Goal: Task Accomplishment & Management: Manage account settings

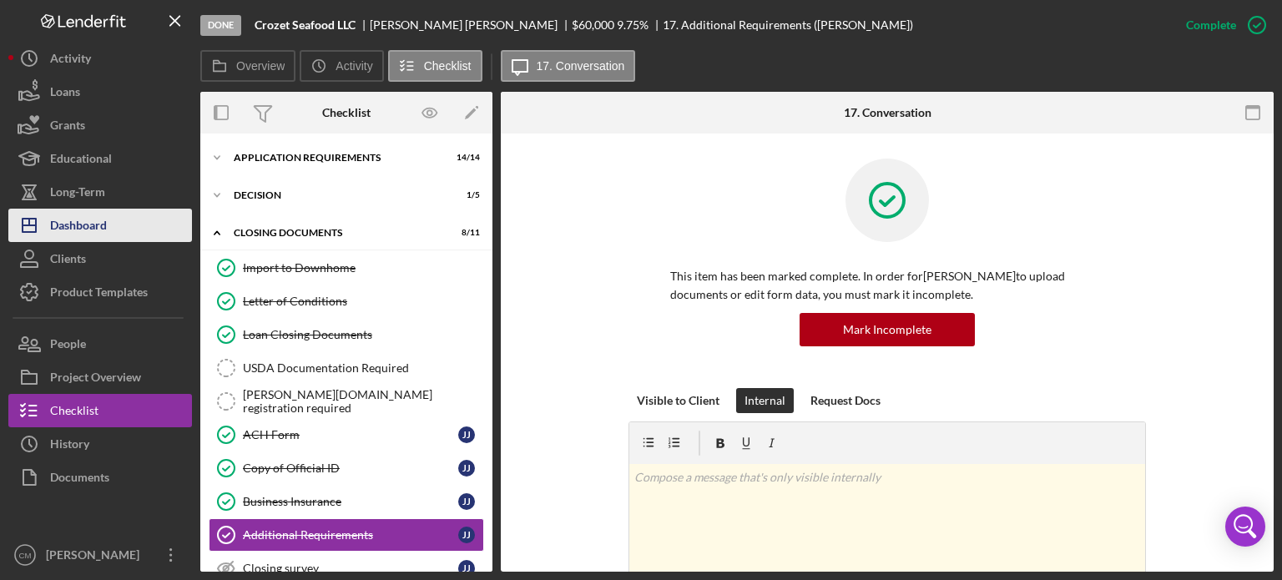
scroll to position [97, 0]
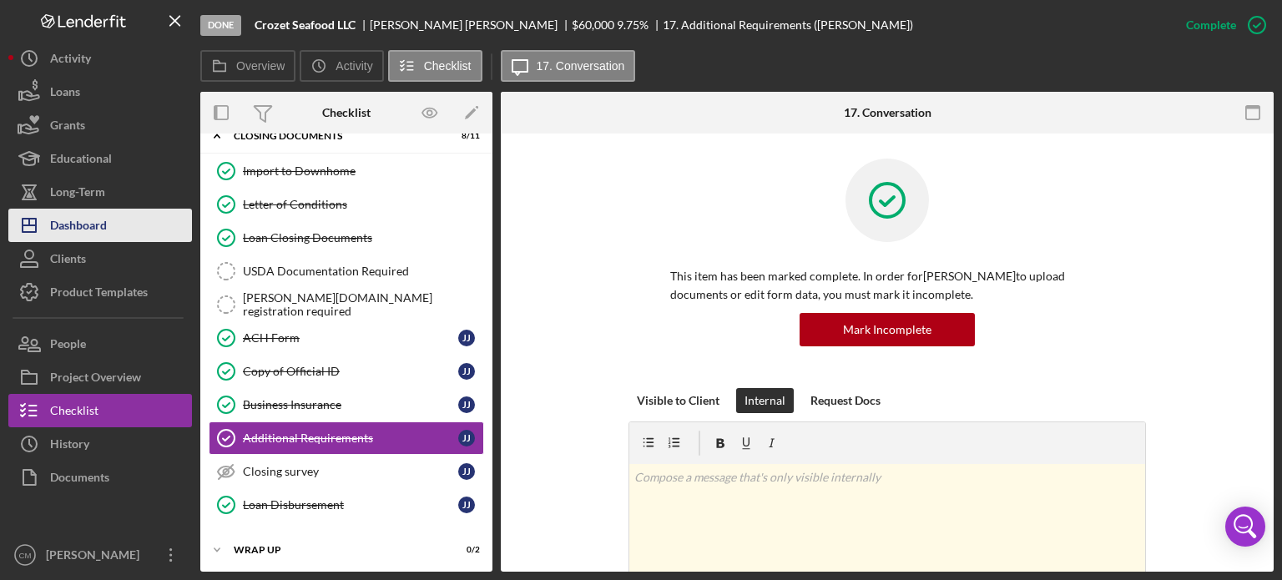
click at [93, 220] on div "Dashboard" at bounding box center [78, 228] width 57 height 38
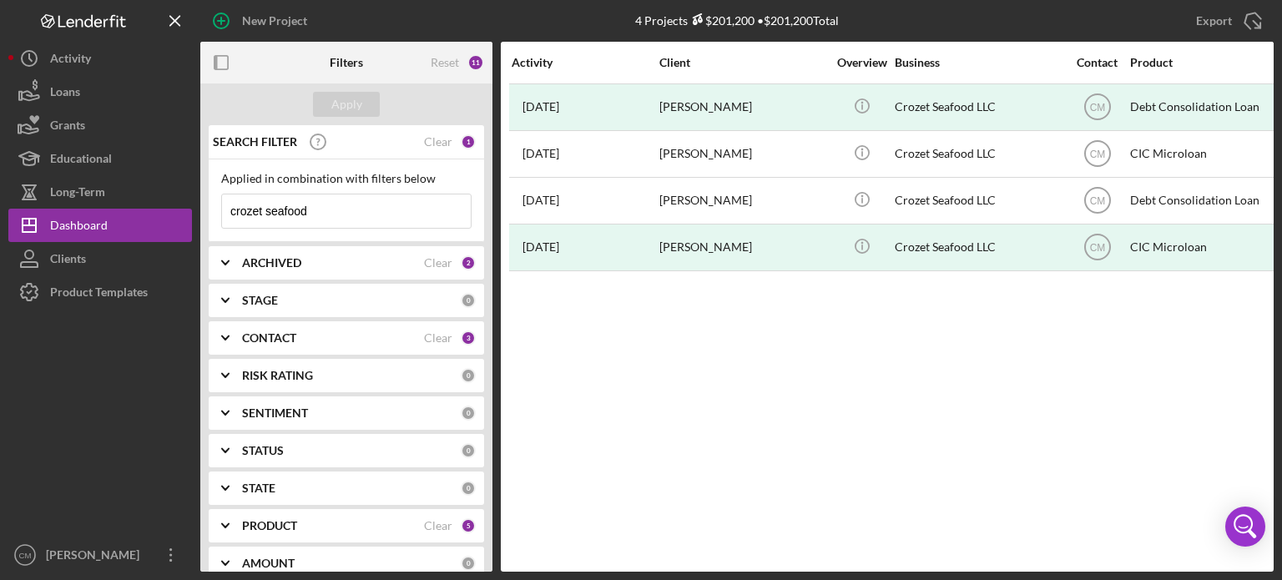
click at [362, 209] on input "crozet seafood" at bounding box center [346, 210] width 249 height 33
type input "Southern Heavens Collective"
click at [348, 108] on div "Apply" at bounding box center [346, 104] width 31 height 25
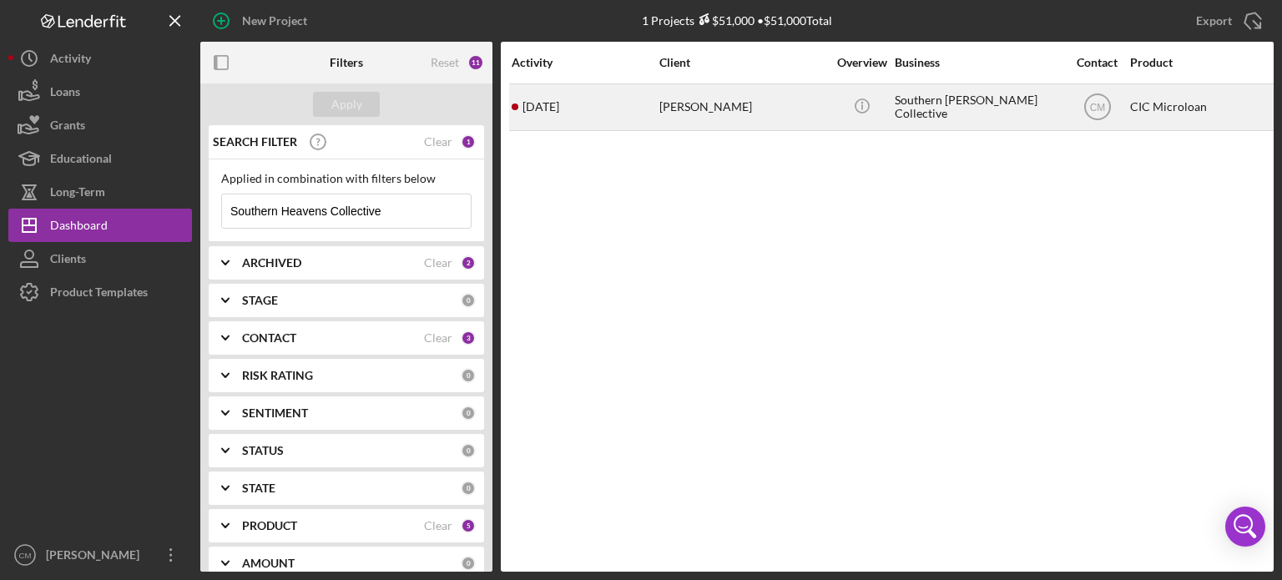
click at [776, 115] on div "[PERSON_NAME]" at bounding box center [742, 107] width 167 height 44
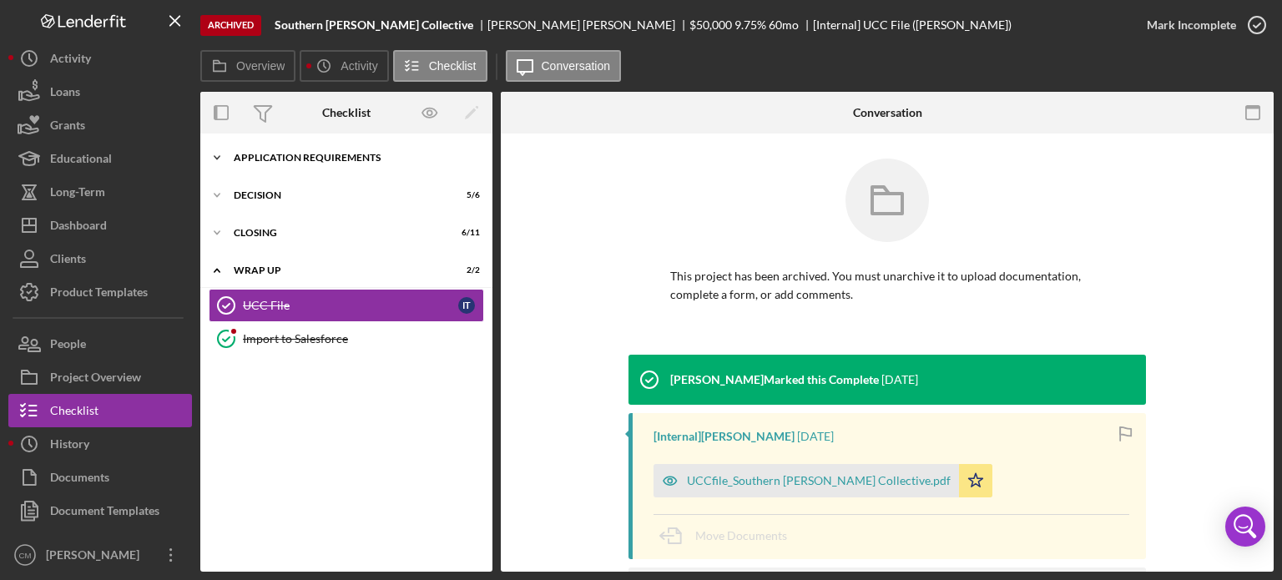
click at [290, 166] on div "Icon/Expander APPLICATION REQUIREMENTS 14 / 14" at bounding box center [346, 157] width 292 height 33
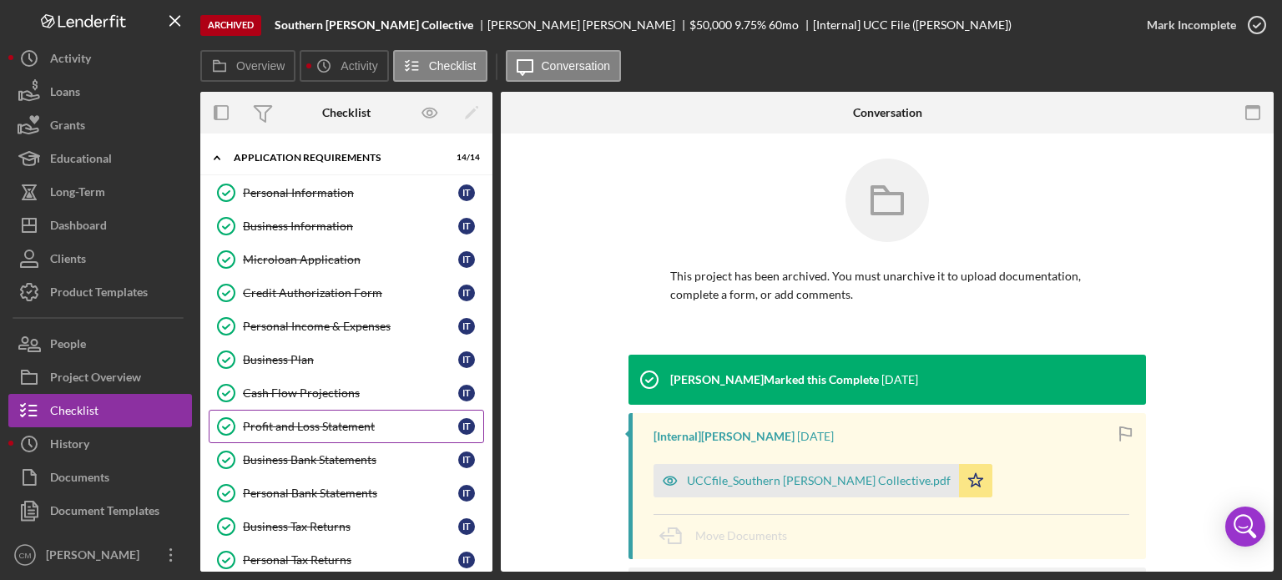
scroll to position [270, 0]
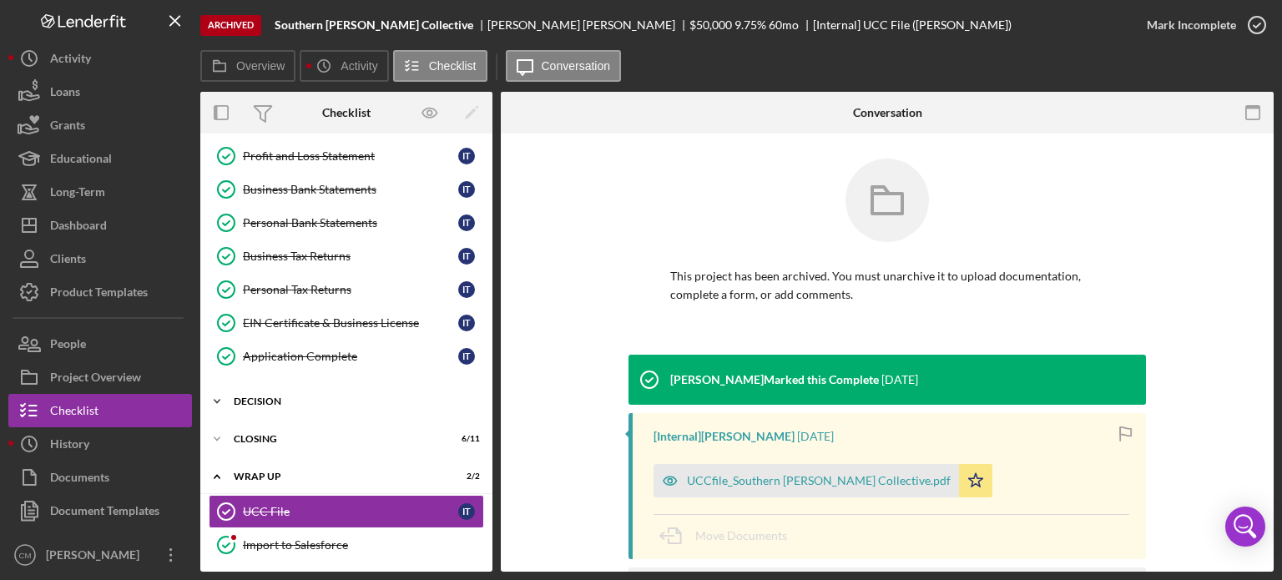
click at [271, 397] on div "Decision" at bounding box center [353, 402] width 238 height 10
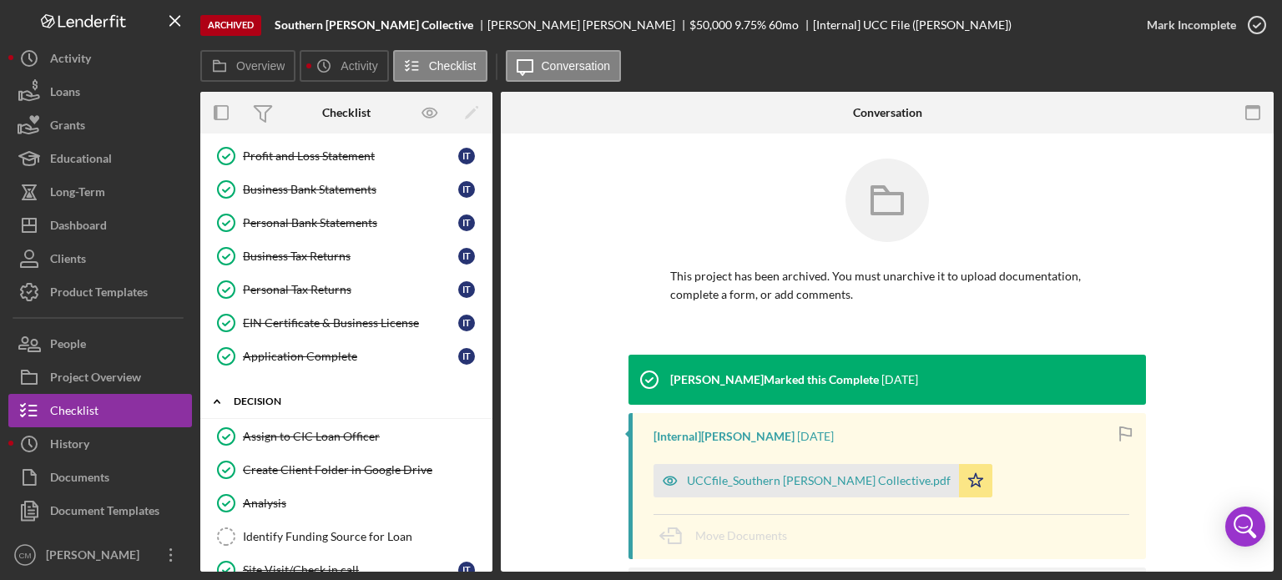
scroll to position [477, 0]
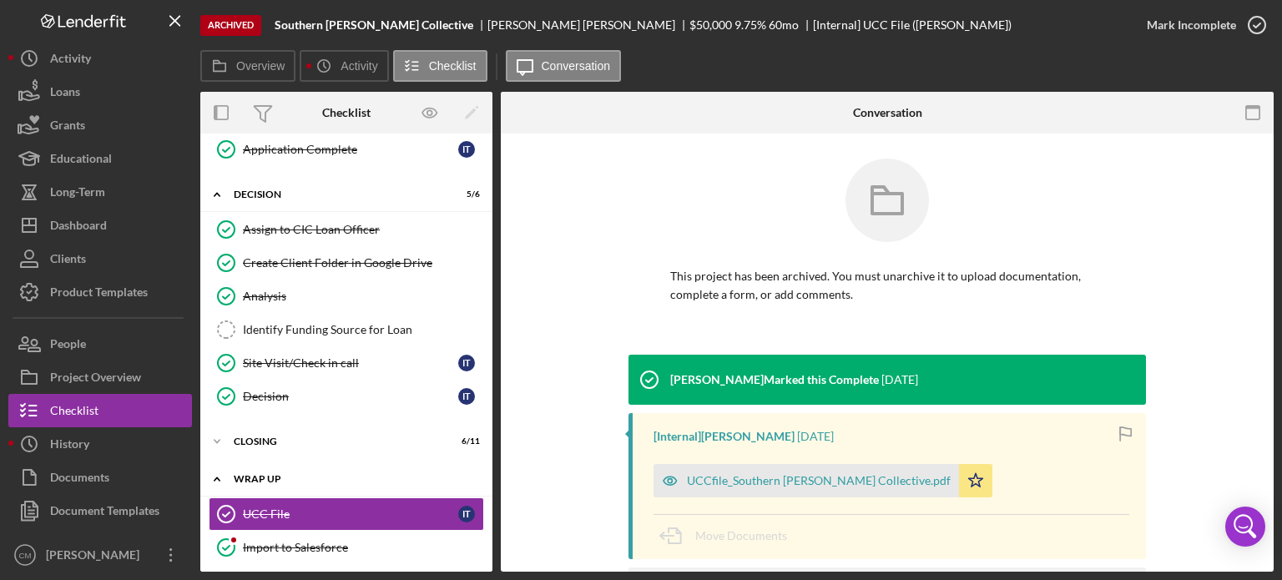
click at [278, 482] on div "Icon/Expander WRAP UP 2 / 2" at bounding box center [346, 479] width 292 height 34
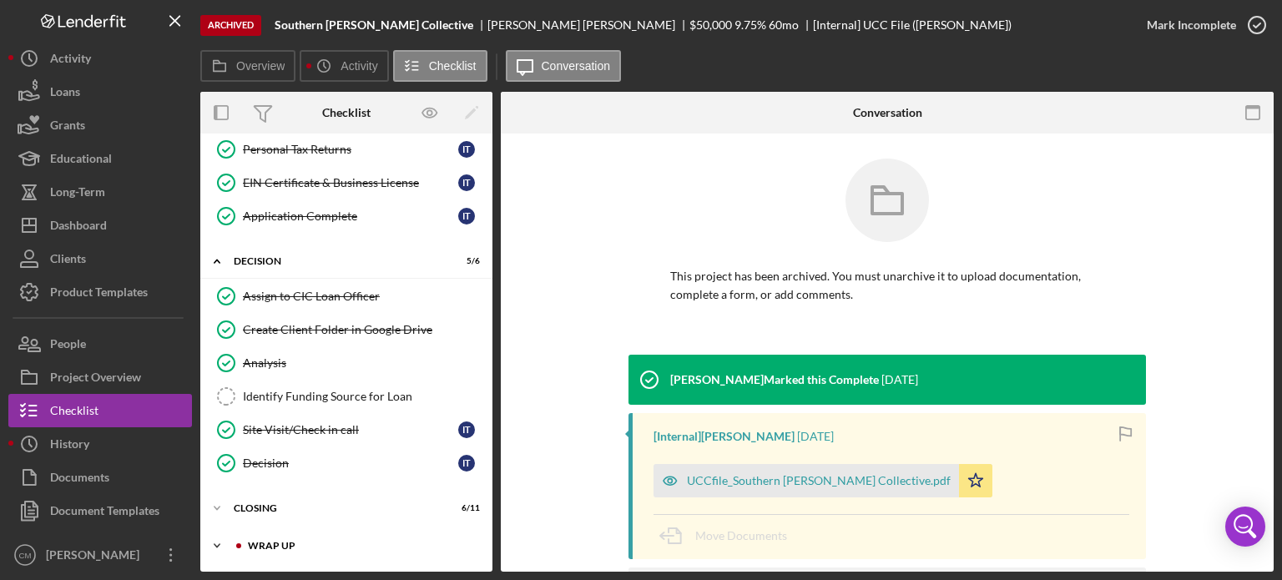
scroll to position [403, 0]
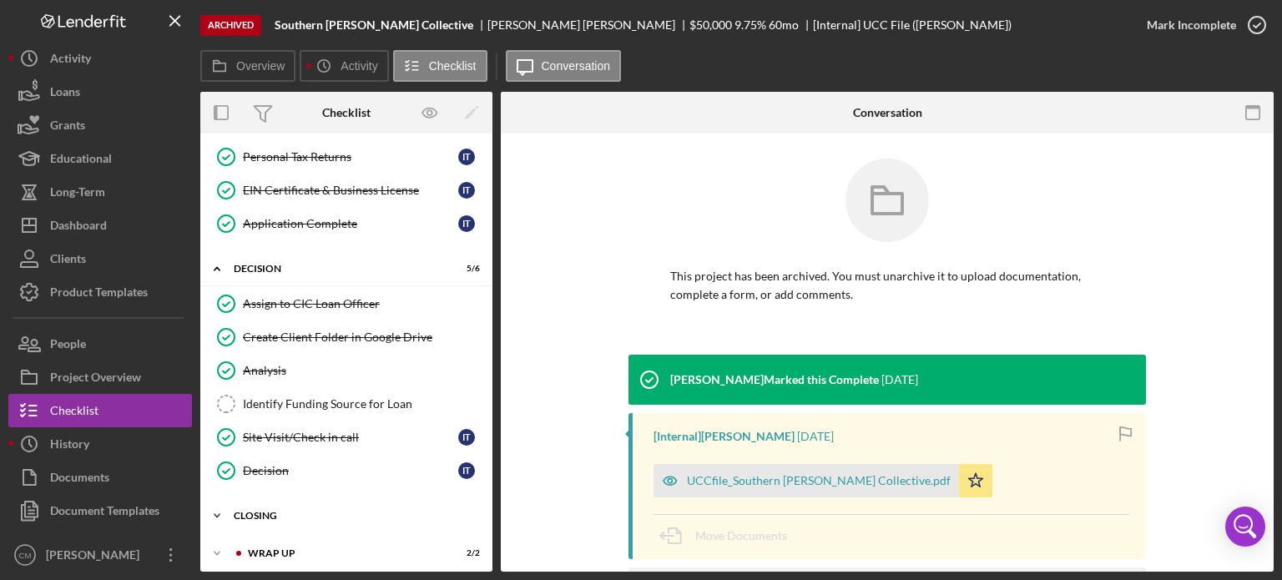
click at [258, 511] on div "CLOSING" at bounding box center [353, 516] width 238 height 10
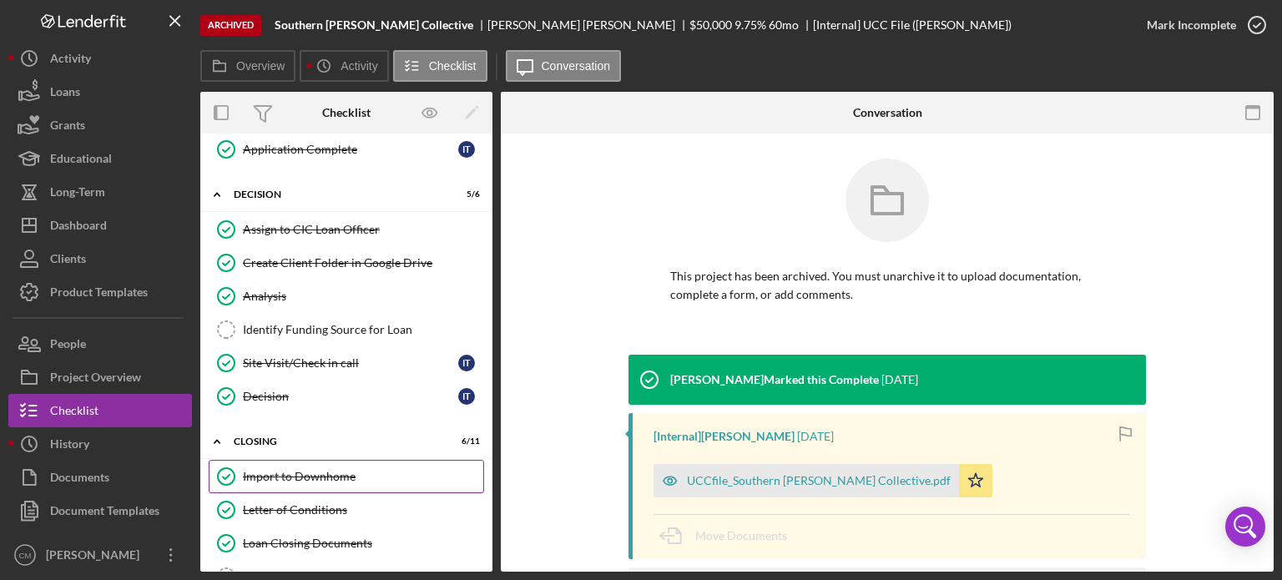
scroll to position [775, 0]
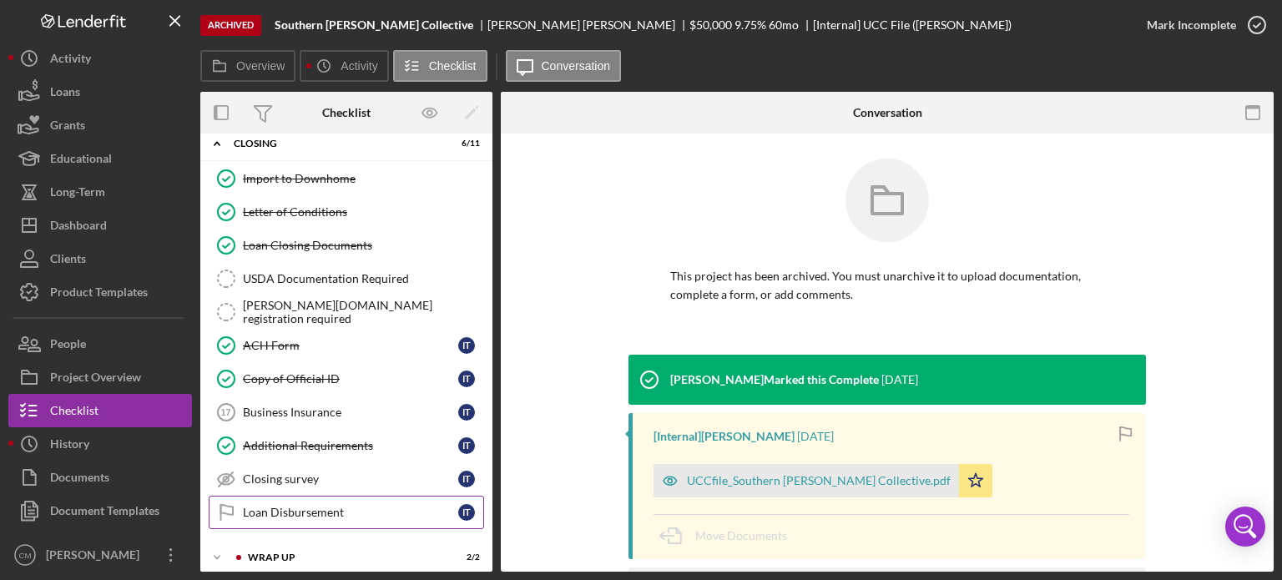
click at [357, 506] on div "Loan Disbursement" at bounding box center [350, 512] width 215 height 13
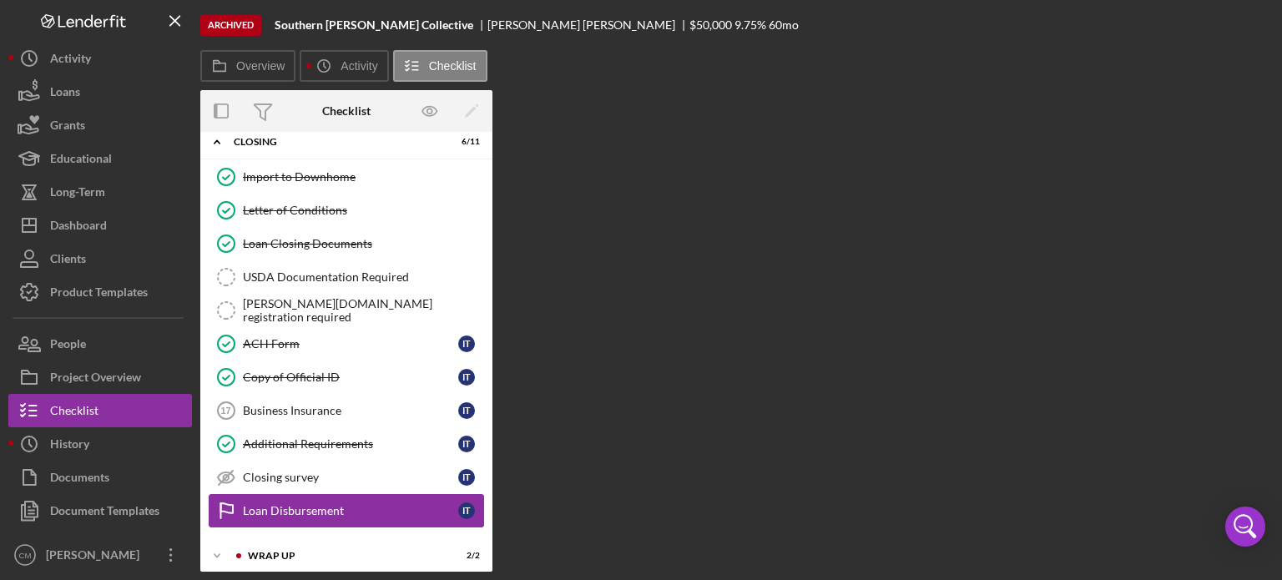
scroll to position [775, 0]
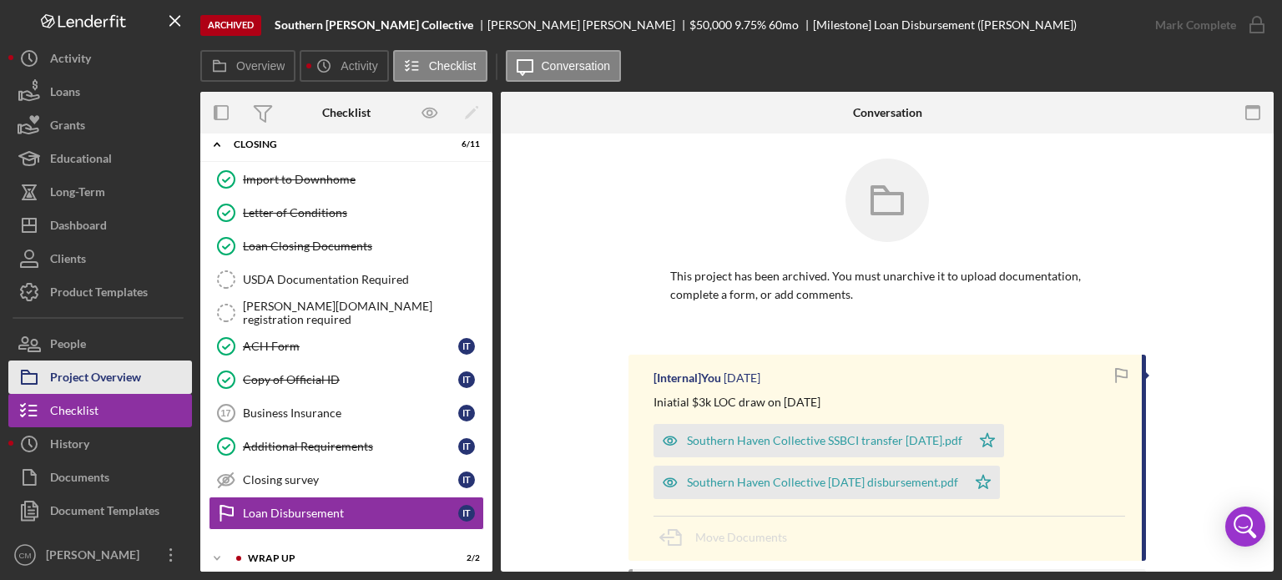
click at [108, 369] on div "Project Overview" at bounding box center [95, 380] width 91 height 38
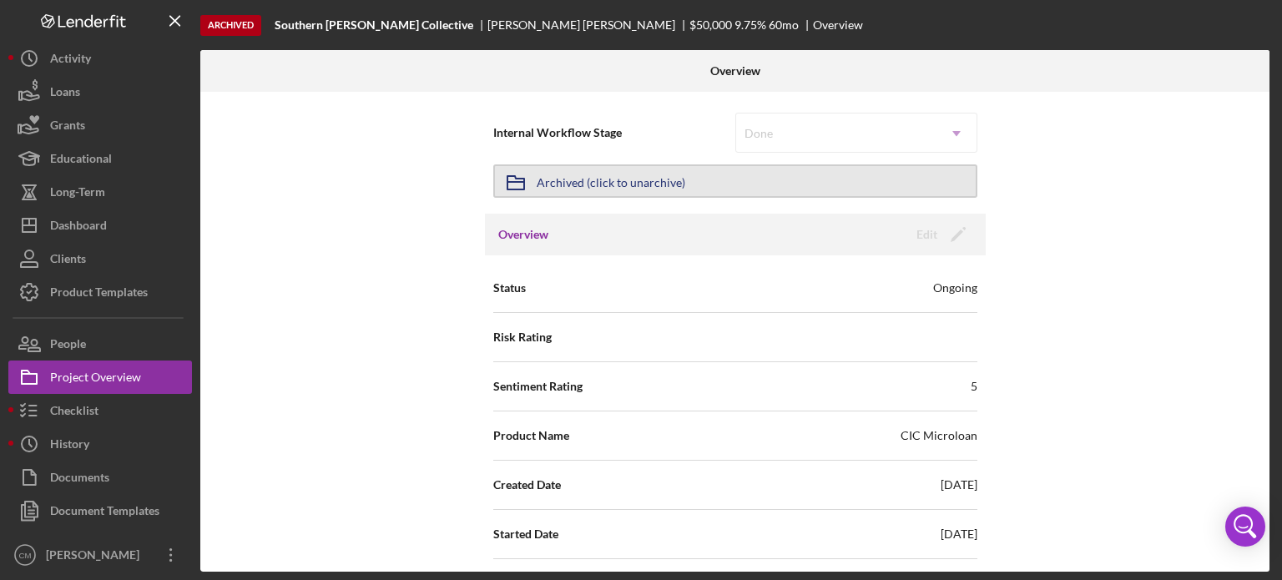
click at [619, 183] on div "Archived (click to unarchive)" at bounding box center [611, 181] width 149 height 30
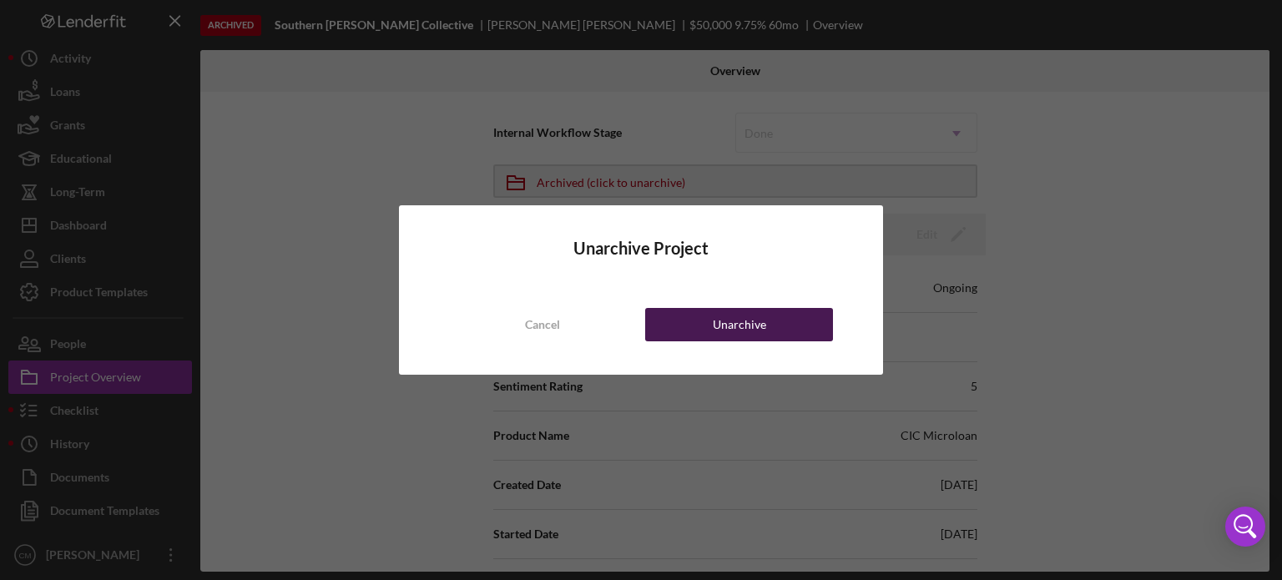
click at [709, 324] on button "Unarchive" at bounding box center [739, 324] width 188 height 33
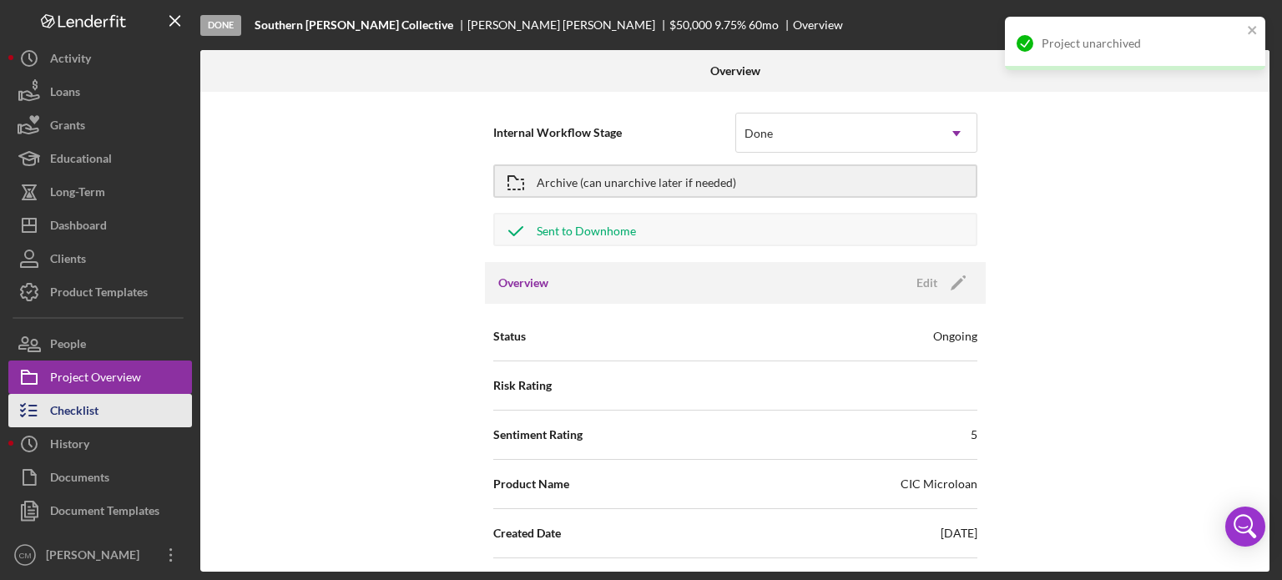
click at [63, 413] on div "Checklist" at bounding box center [74, 413] width 48 height 38
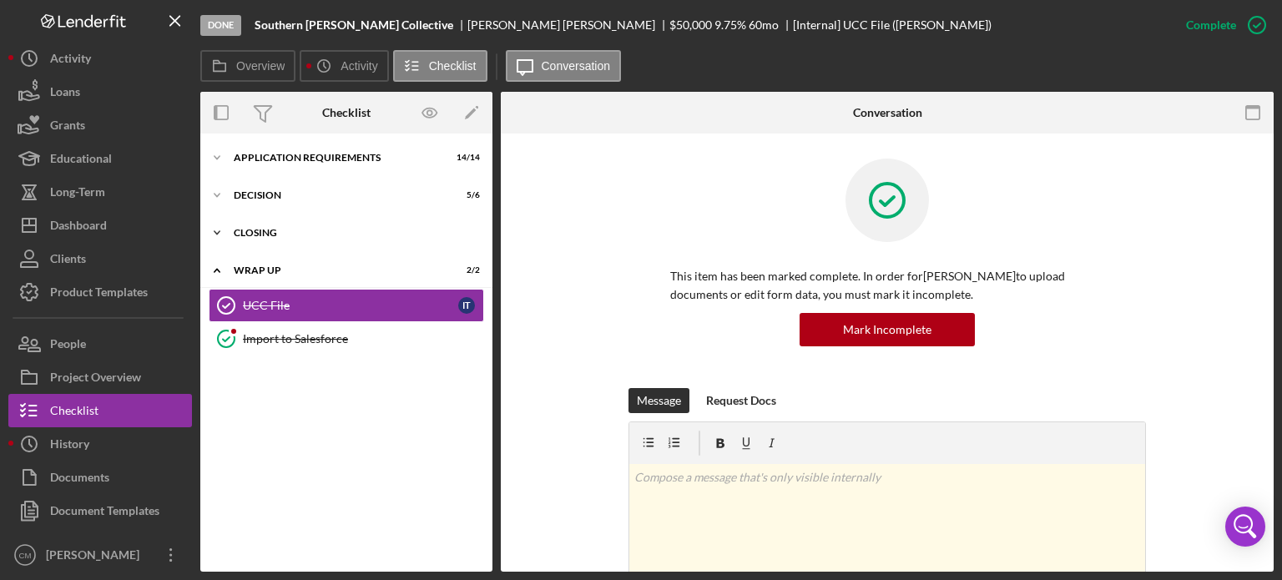
click at [275, 244] on div "Icon/Expander CLOSING 6 / 11" at bounding box center [346, 232] width 292 height 33
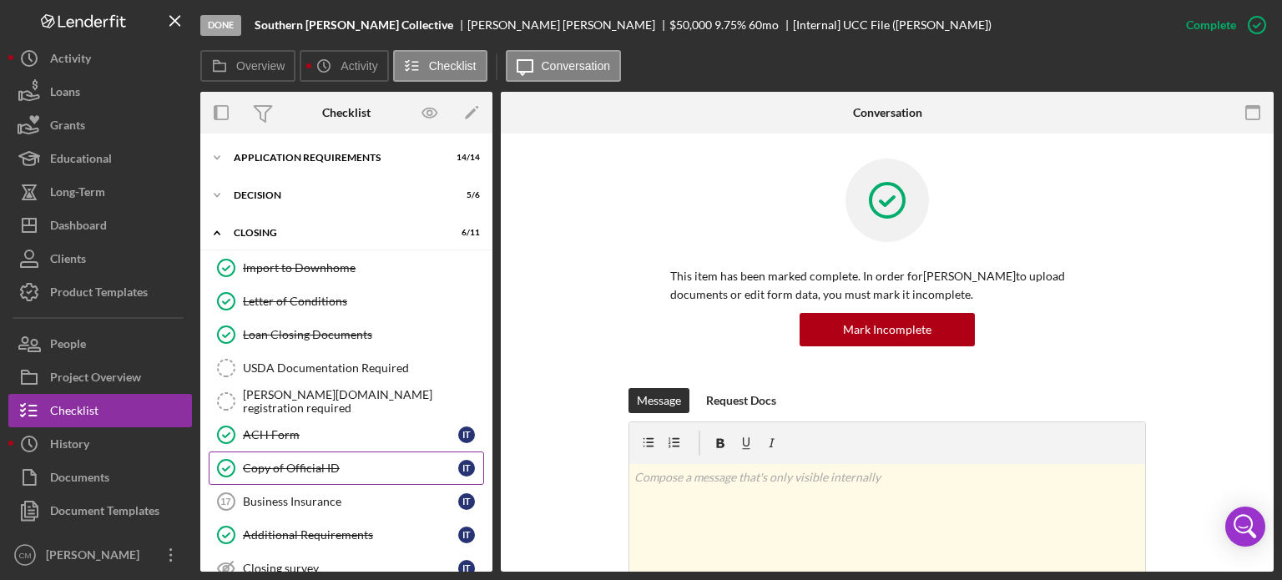
scroll to position [171, 0]
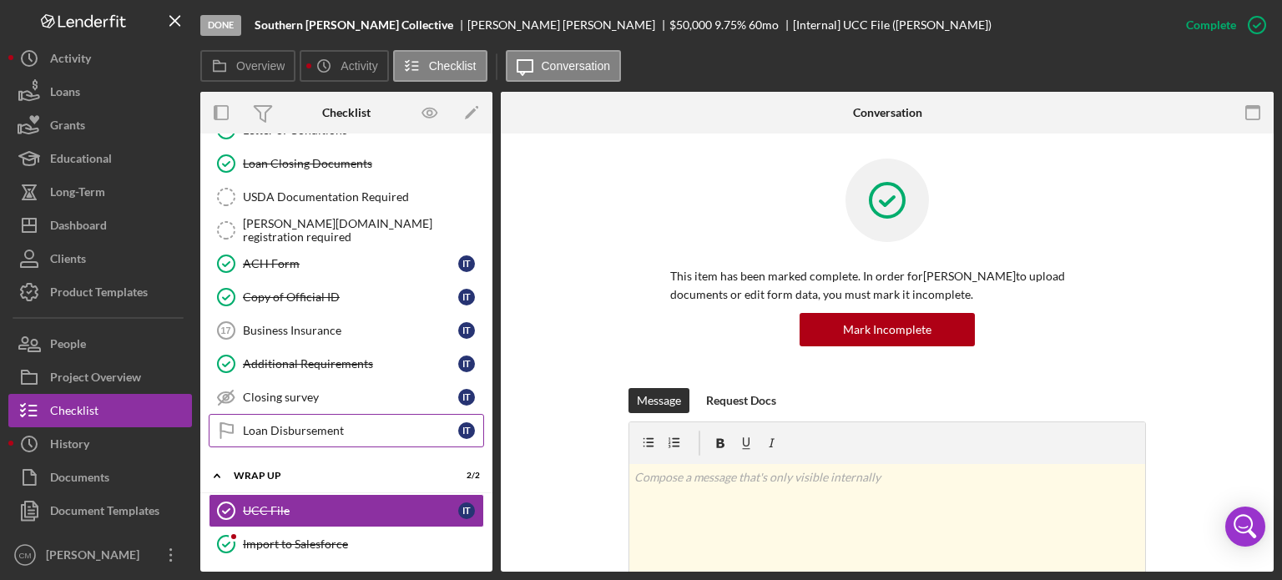
click at [371, 435] on link "Loan Disbursement Loan Disbursement I T" at bounding box center [346, 430] width 275 height 33
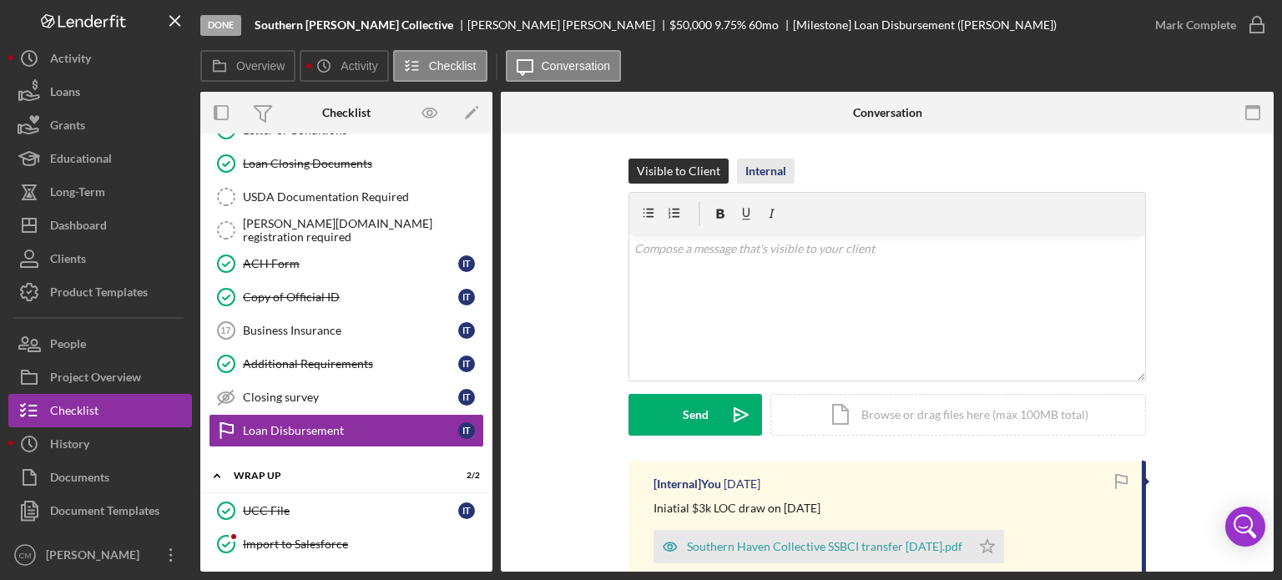
click at [774, 176] on div "Internal" at bounding box center [765, 171] width 41 height 25
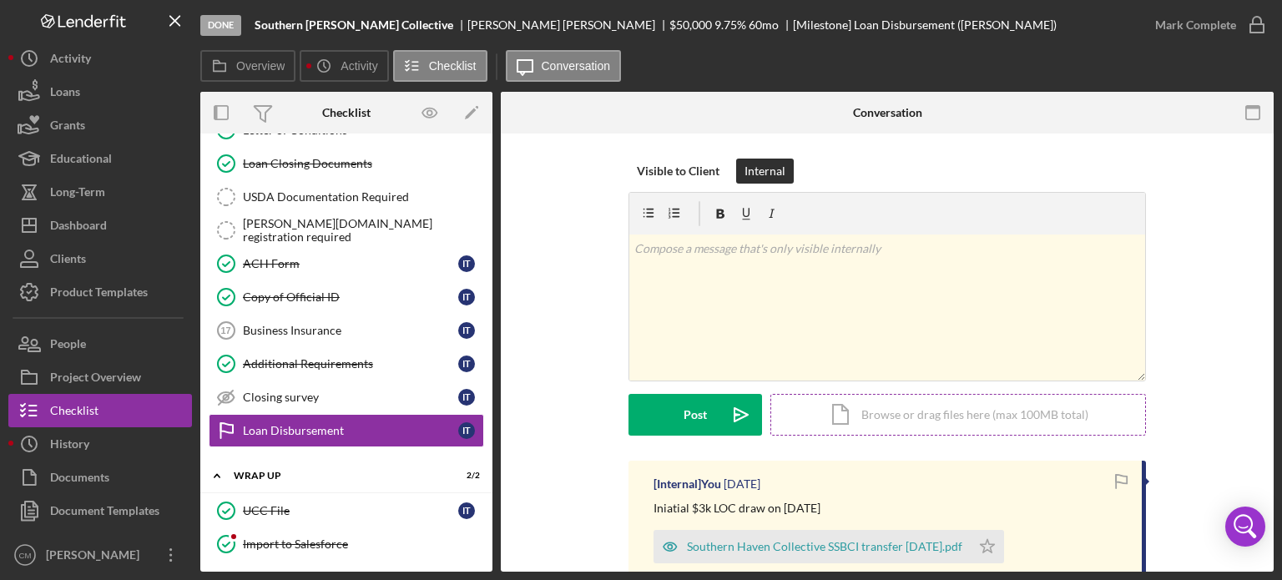
click at [848, 420] on div "Icon/Document Browse or drag files here (max 100MB total) Tap to choose files o…" at bounding box center [958, 415] width 376 height 42
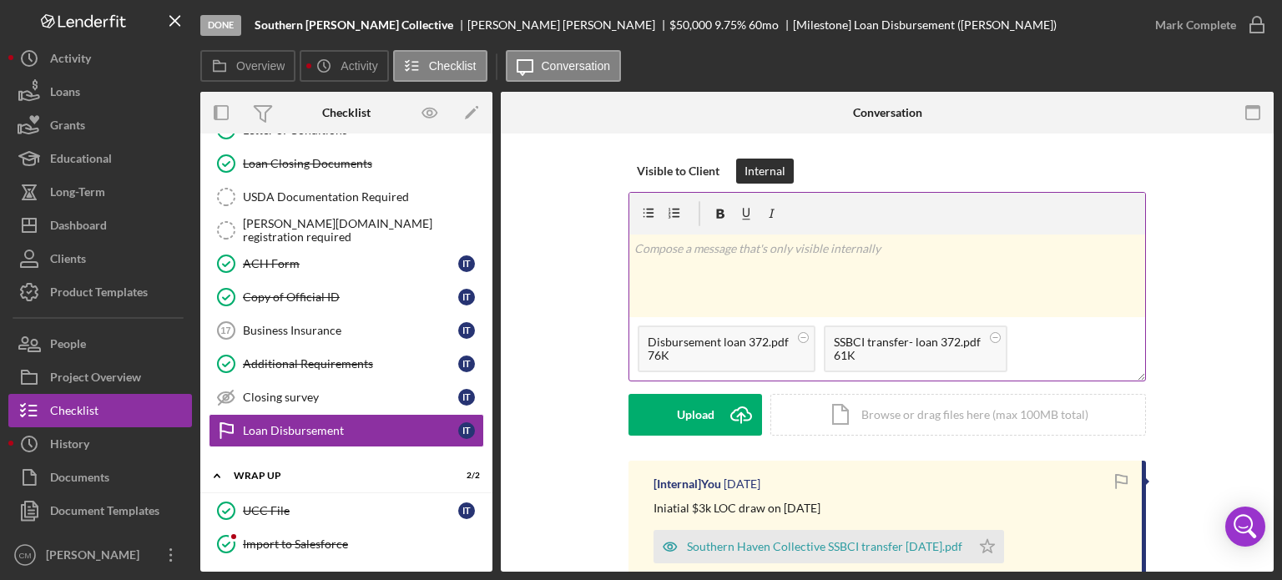
click at [833, 266] on div "v Color teal Color pink Remove color Add row above Add row below Add column bef…" at bounding box center [887, 276] width 516 height 83
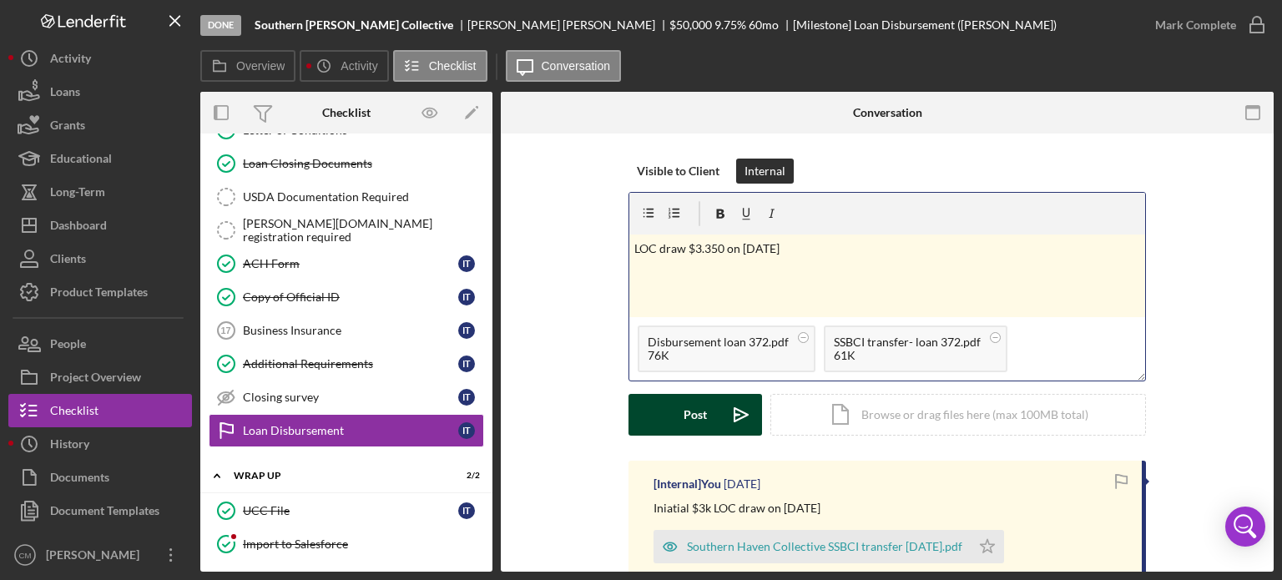
click at [696, 421] on div "Post" at bounding box center [695, 415] width 23 height 42
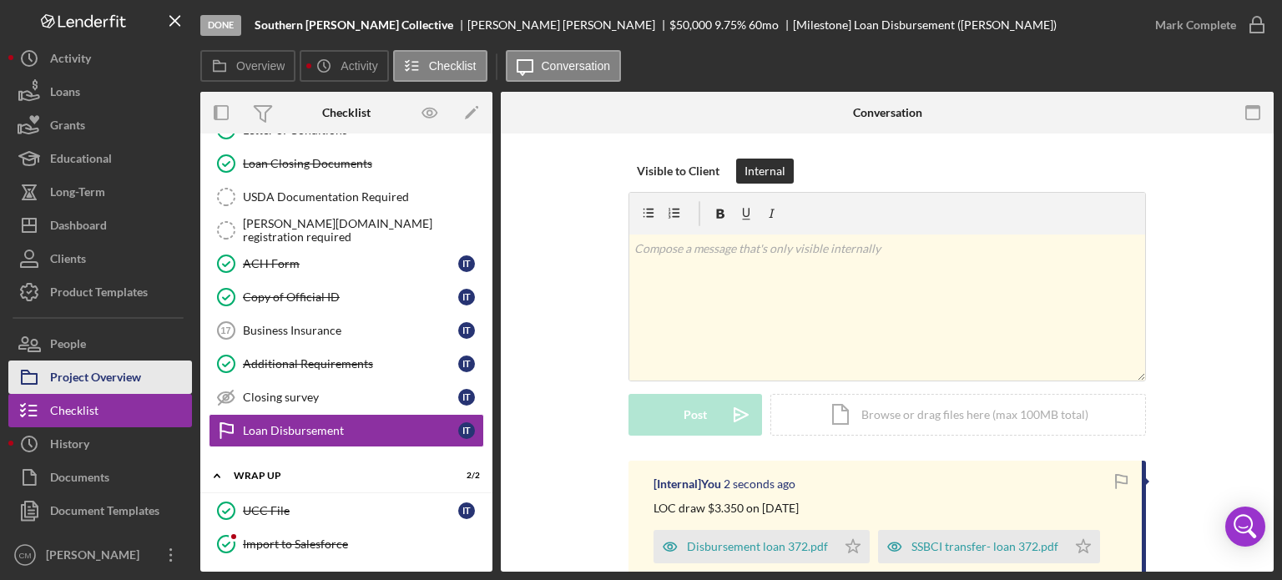
click at [142, 381] on button "Project Overview" at bounding box center [100, 377] width 184 height 33
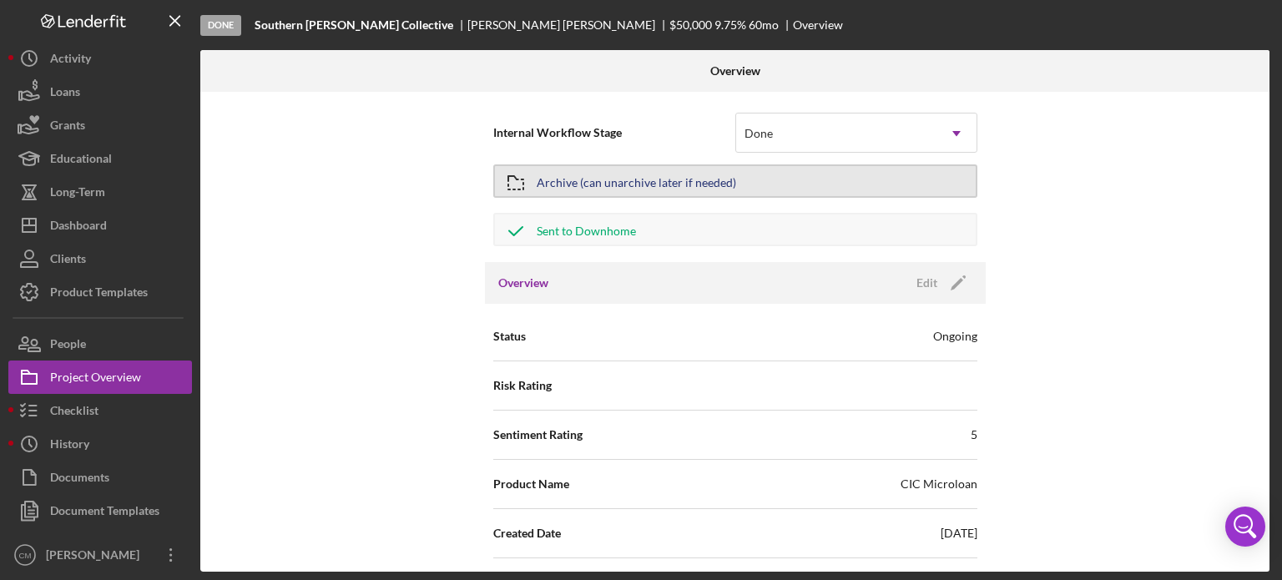
click at [694, 188] on div "Archive (can unarchive later if needed)" at bounding box center [637, 181] width 200 height 30
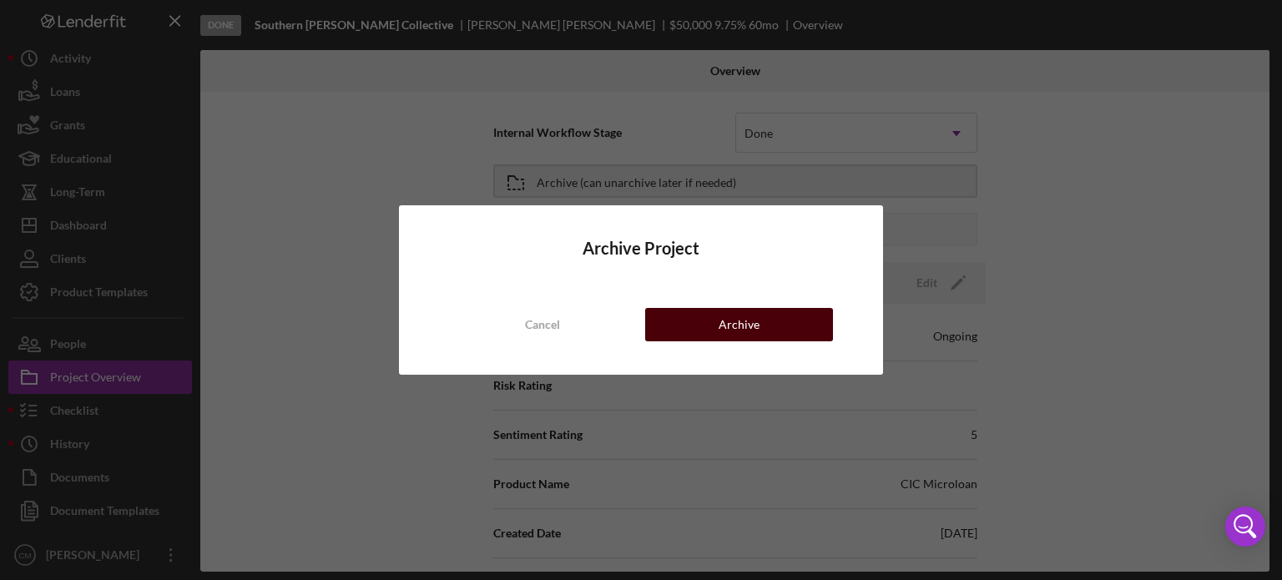
click at [702, 316] on button "Archive" at bounding box center [739, 324] width 188 height 33
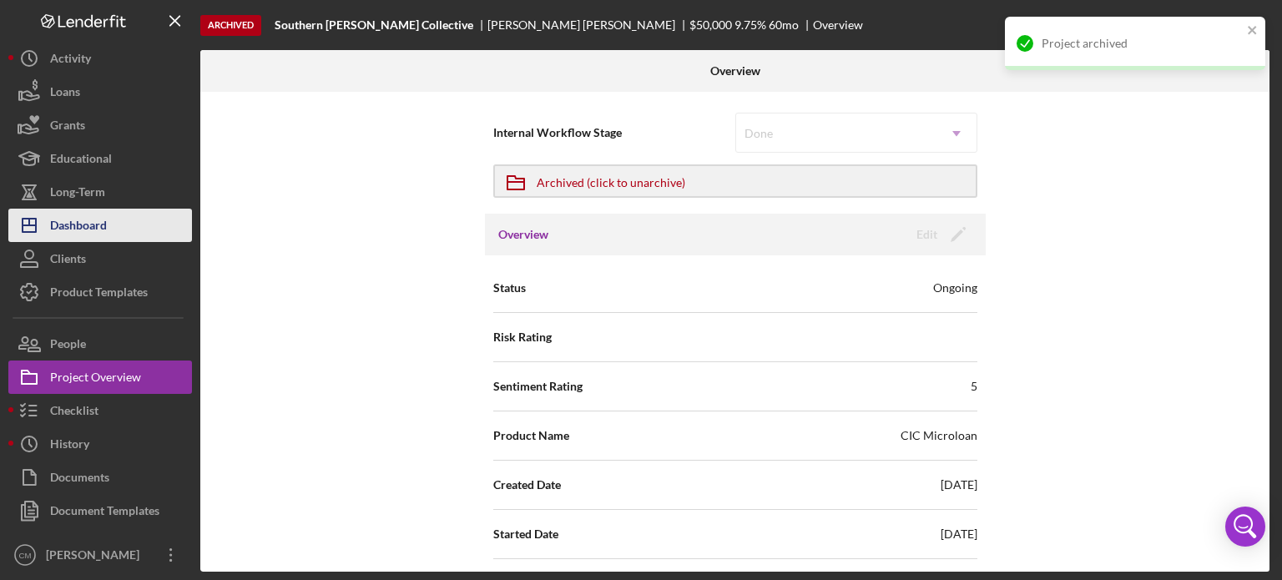
click at [77, 226] on div "Dashboard" at bounding box center [78, 228] width 57 height 38
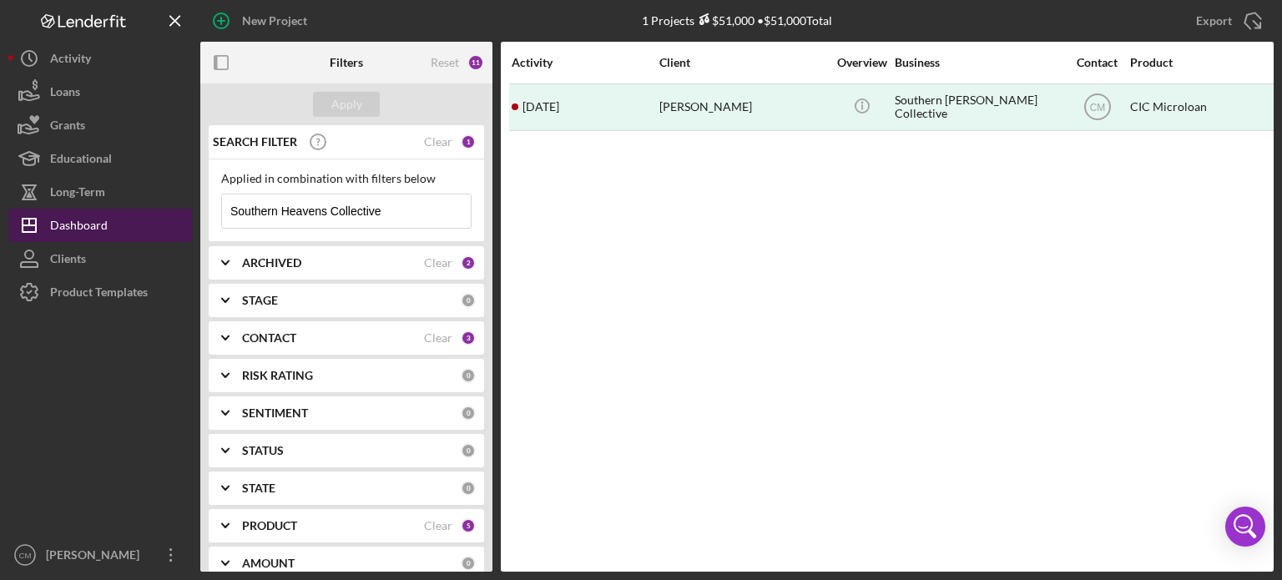
click at [99, 232] on div "Dashboard" at bounding box center [79, 228] width 58 height 38
click at [446, 210] on icon "Icon/Menu Close" at bounding box center [453, 210] width 33 height 33
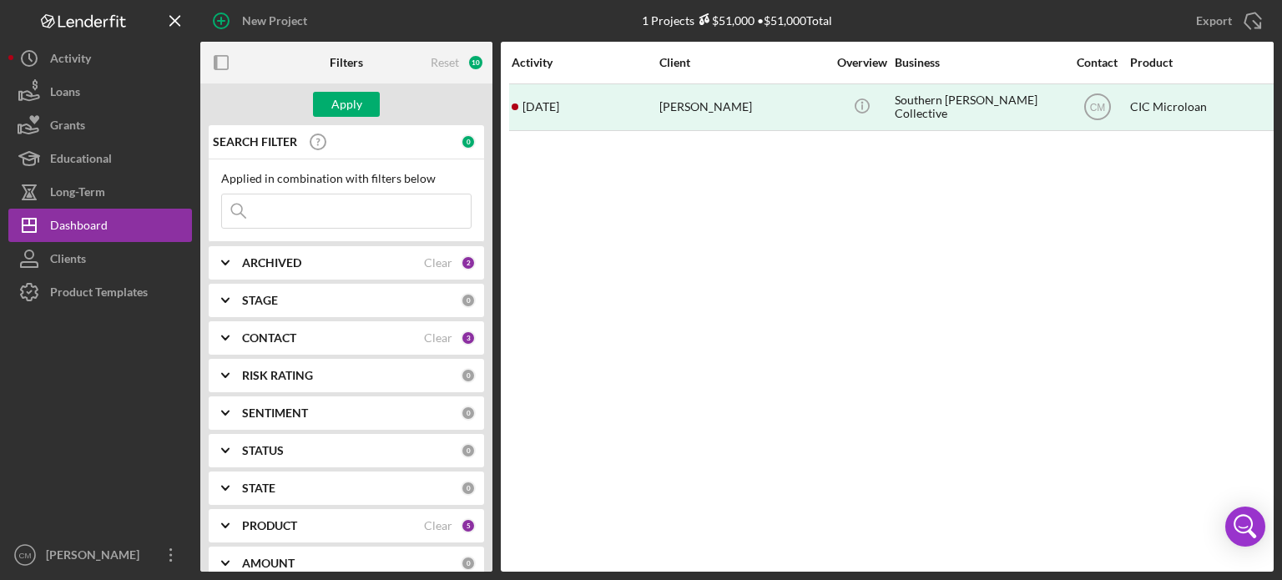
click at [446, 210] on input at bounding box center [346, 210] width 249 height 33
click at [371, 94] on button "Apply" at bounding box center [346, 104] width 67 height 25
